Goal: Information Seeking & Learning: Learn about a topic

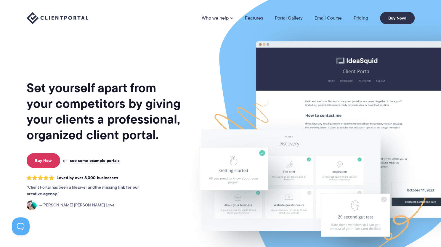
click at [364, 16] on link "Pricing" at bounding box center [361, 18] width 15 height 5
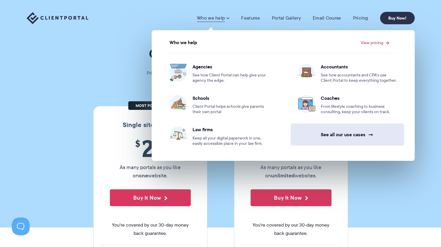
click at [351, 132] on link "See all our use cases →" at bounding box center [347, 135] width 113 height 22
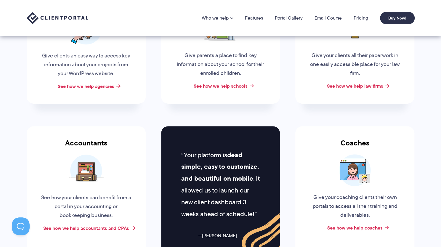
scroll to position [119, 0]
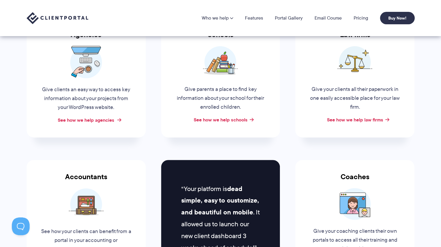
click at [110, 123] on div "See how we help agencies" at bounding box center [86, 120] width 119 height 9
click at [110, 119] on link "See how we help agencies" at bounding box center [86, 119] width 57 height 7
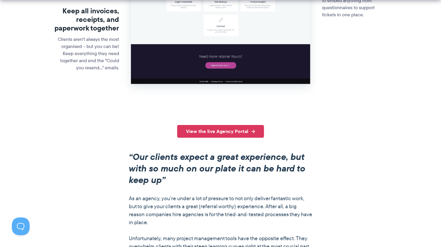
scroll to position [444, 0]
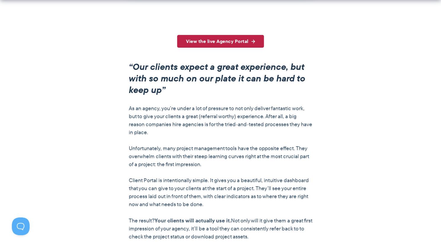
click at [213, 42] on link "View the live Agency Portal" at bounding box center [220, 41] width 87 height 13
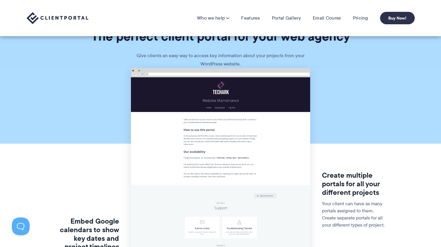
scroll to position [0, 0]
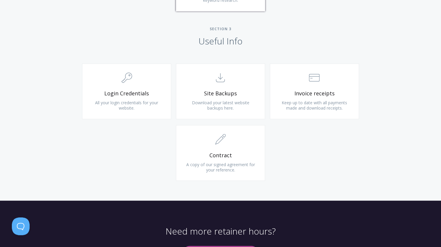
scroll to position [595, 0]
